Goal: Information Seeking & Learning: Learn about a topic

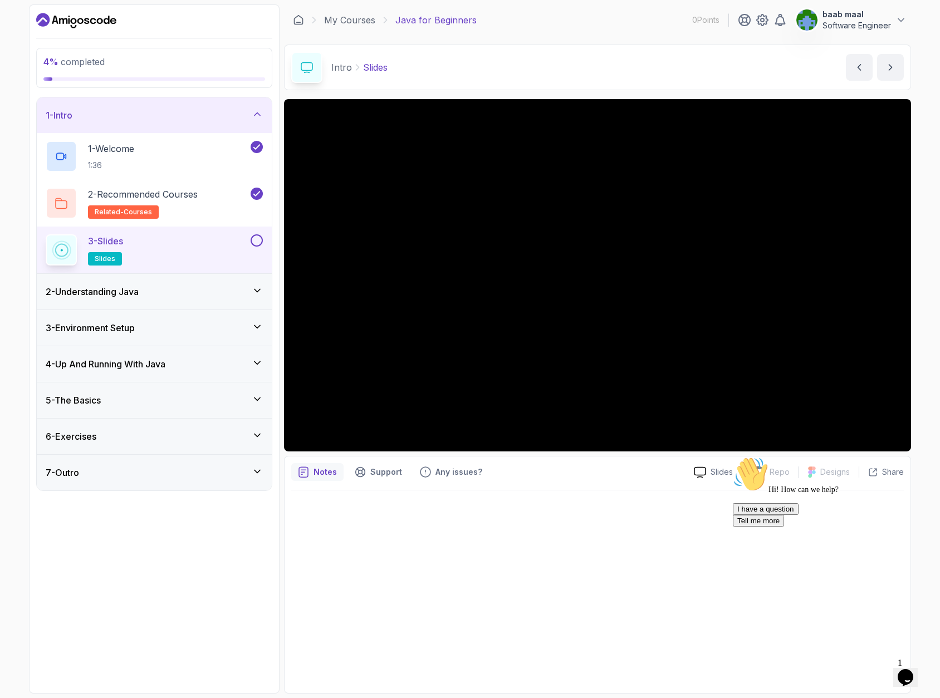
click at [255, 243] on button at bounding box center [256, 240] width 12 height 12
click at [255, 293] on icon at bounding box center [257, 290] width 11 height 11
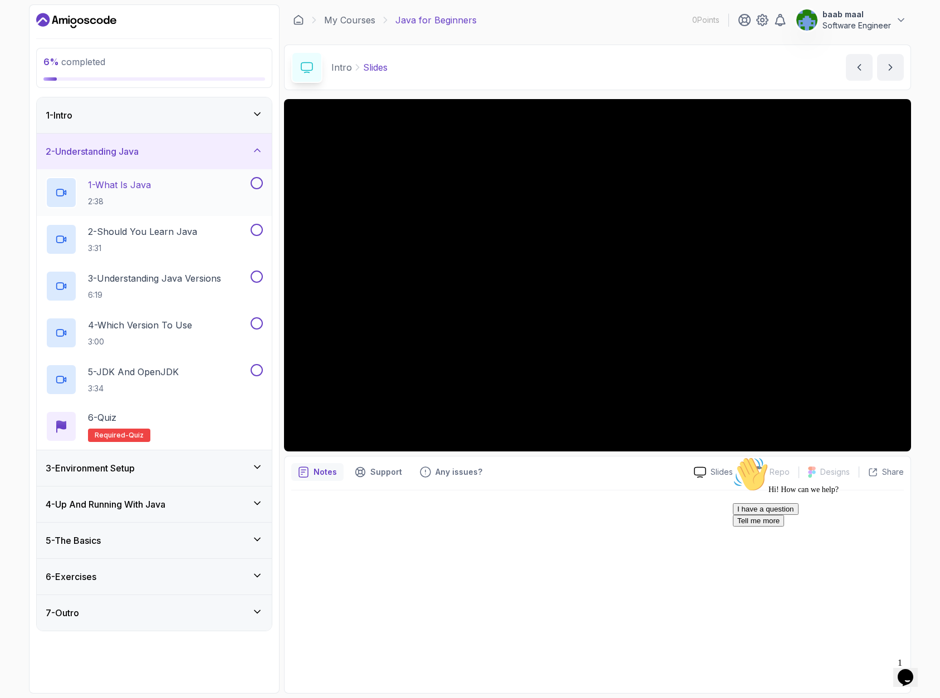
click at [146, 186] on p "1 - What Is Java" at bounding box center [119, 184] width 63 height 13
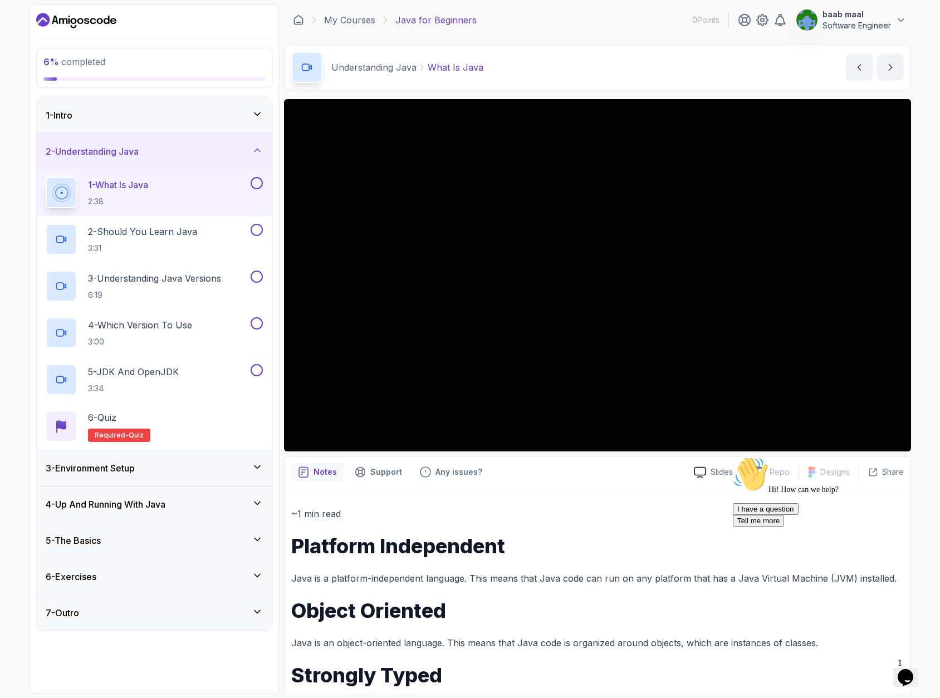
click at [261, 117] on icon at bounding box center [257, 114] width 11 height 11
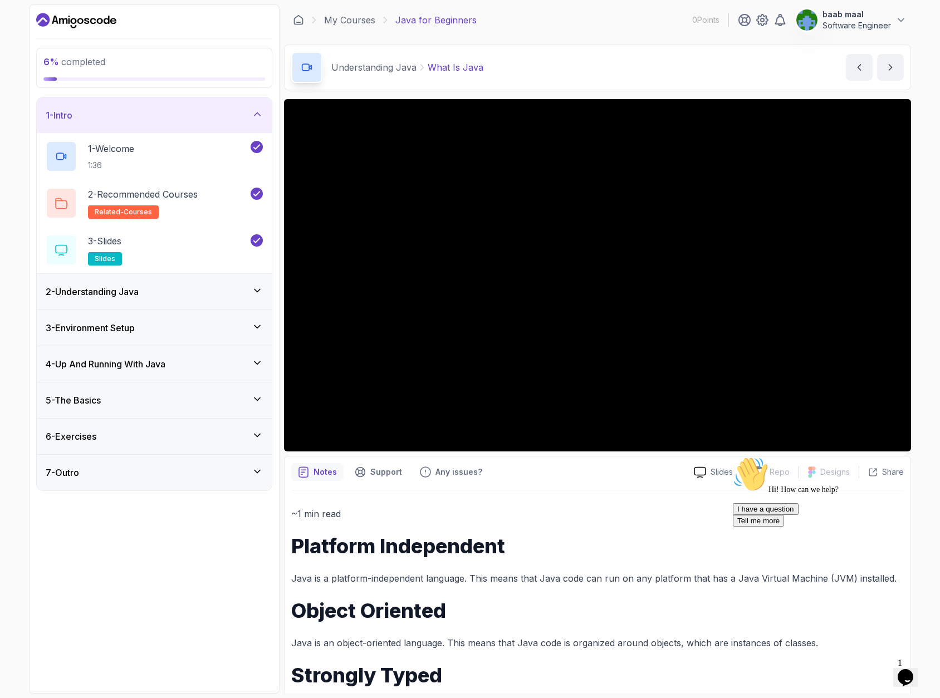
click at [260, 115] on icon at bounding box center [257, 114] width 11 height 11
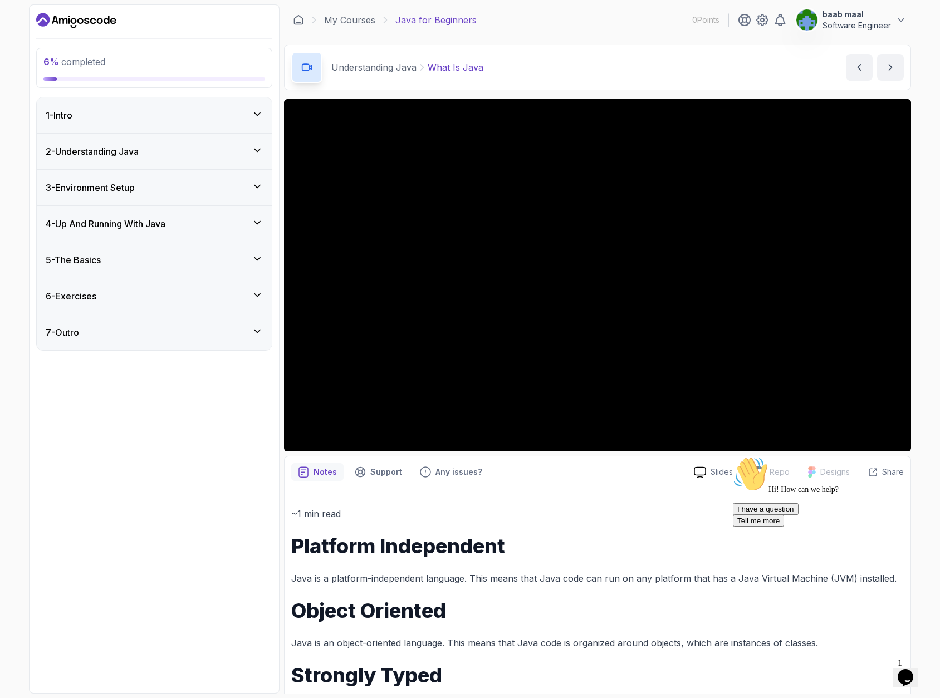
click at [259, 158] on div "2 - Understanding Java" at bounding box center [154, 151] width 217 height 13
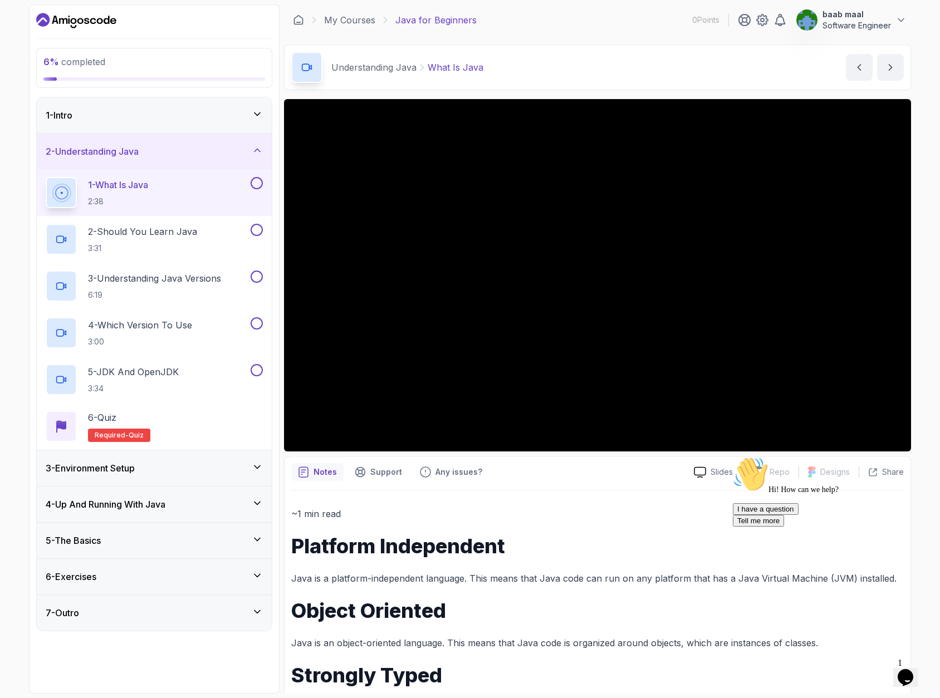
drag, startPoint x: 915, startPoint y: 538, endPoint x: 1642, endPoint y: 990, distance: 856.5
click at [733, 456] on icon "Chat attention grabber" at bounding box center [733, 456] width 0 height 0
click at [385, 70] on p "Understanding Java" at bounding box center [373, 67] width 85 height 13
click at [354, 19] on link "My Courses" at bounding box center [349, 19] width 51 height 13
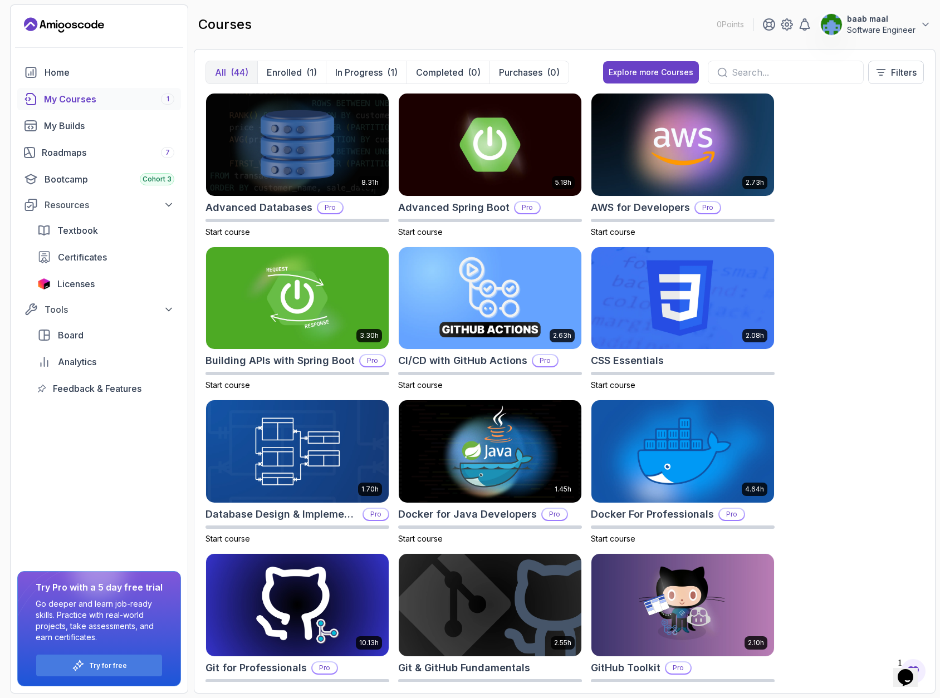
click at [112, 105] on div "My Courses 1" at bounding box center [109, 98] width 130 height 13
click at [288, 71] on p "Enrolled" at bounding box center [284, 72] width 35 height 13
